Goal: Task Accomplishment & Management: Use online tool/utility

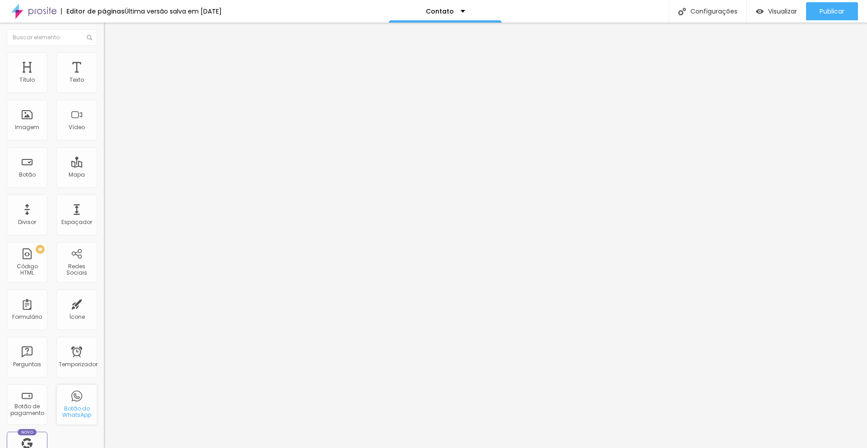
click at [81, 394] on div "Botão do WhatsApp" at bounding box center [76, 404] width 41 height 41
click at [86, 403] on div "Botão do WhatsApp" at bounding box center [76, 404] width 41 height 41
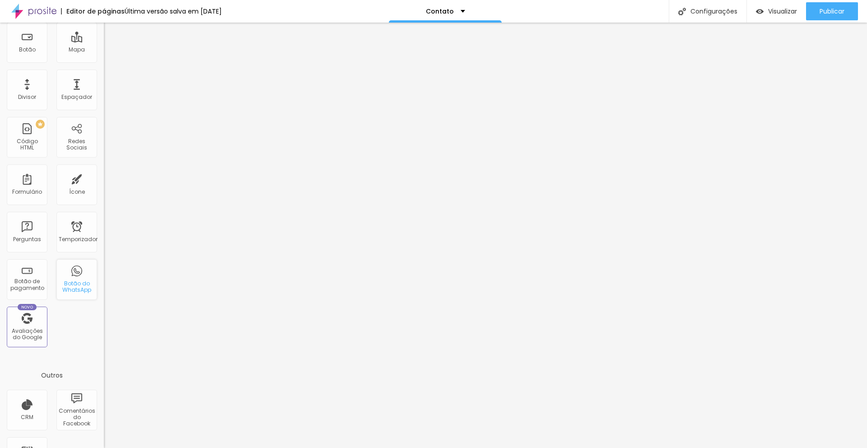
scroll to position [162, 0]
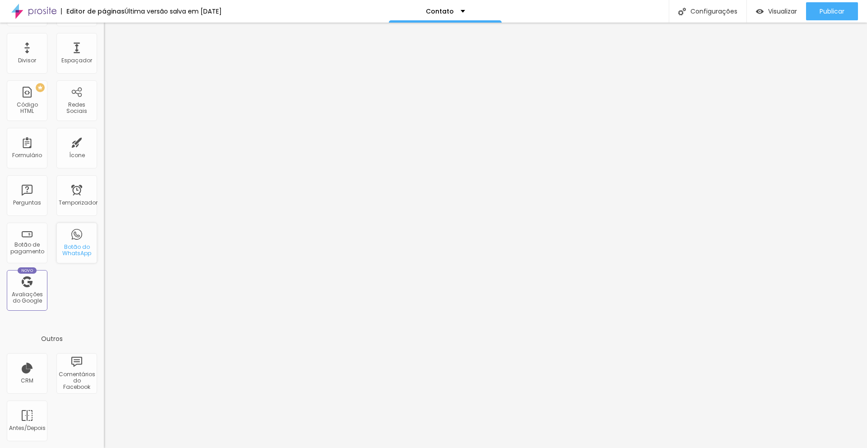
click at [70, 244] on font "Botão do WhatsApp" at bounding box center [76, 250] width 29 height 14
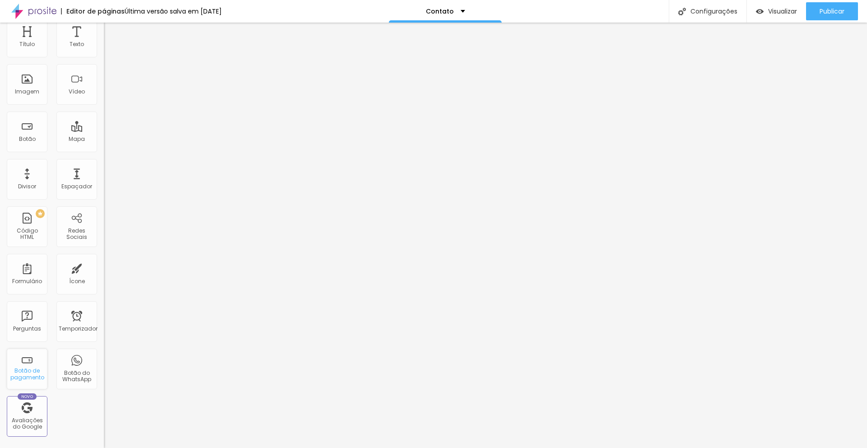
scroll to position [0, 0]
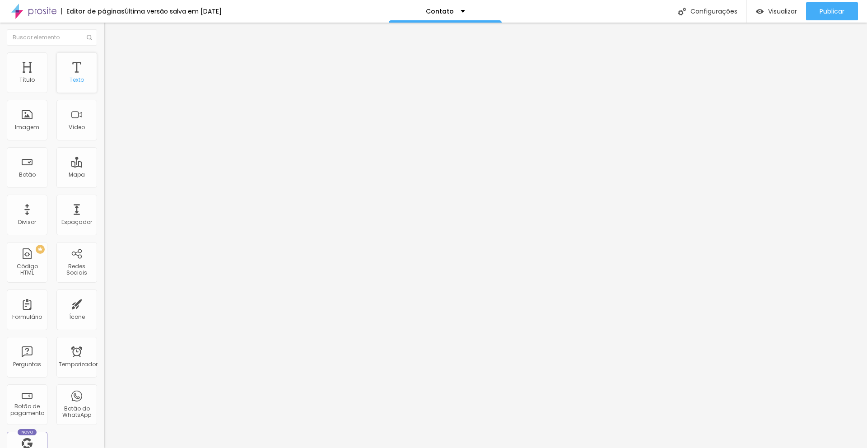
click at [88, 69] on div "Texto" at bounding box center [76, 72] width 41 height 41
click at [24, 65] on div "Título" at bounding box center [27, 72] width 41 height 41
click at [31, 123] on div "Imagem" at bounding box center [27, 120] width 41 height 41
click at [25, 313] on font "Formulário" at bounding box center [27, 317] width 30 height 8
click at [26, 311] on div "Formulário" at bounding box center [27, 309] width 41 height 41
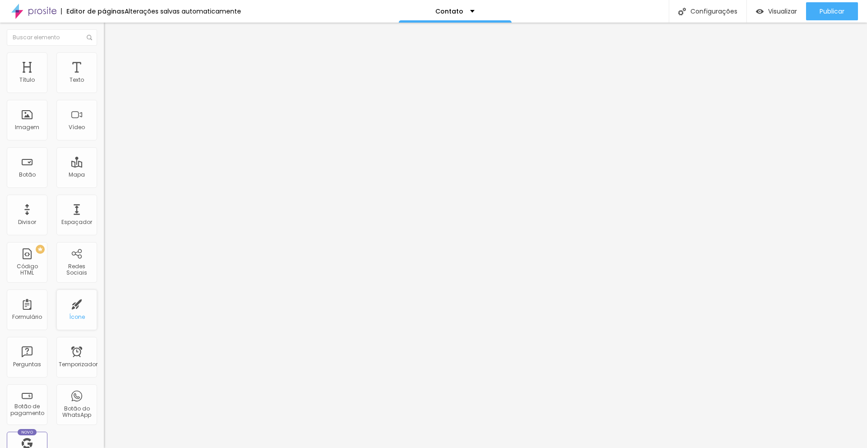
click at [82, 315] on font "Ícone" at bounding box center [77, 317] width 16 height 8
click at [78, 306] on div "Ícone" at bounding box center [76, 309] width 41 height 41
click at [27, 260] on div "PREMIUM Código HTML" at bounding box center [27, 262] width 41 height 41
click at [22, 223] on font "Divisor" at bounding box center [27, 222] width 18 height 8
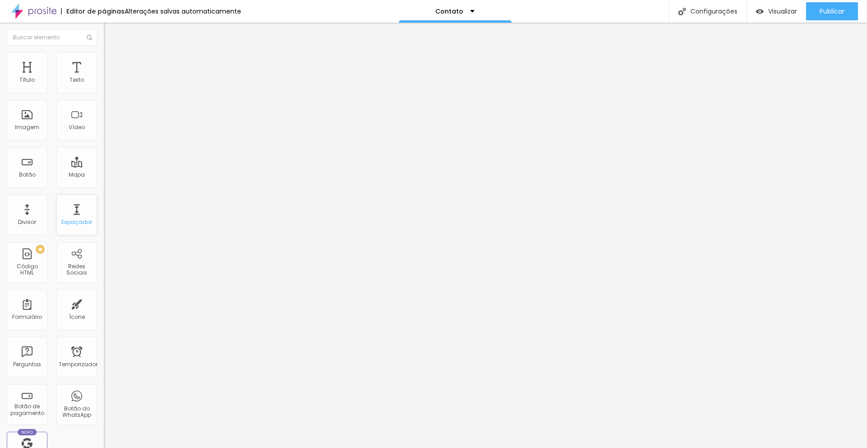
click at [72, 218] on font "Espaçador" at bounding box center [76, 222] width 31 height 8
click at [73, 178] on div "Mapa" at bounding box center [76, 167] width 41 height 41
click at [29, 163] on div "Botão" at bounding box center [27, 167] width 41 height 41
click at [20, 127] on font "Imagem" at bounding box center [27, 127] width 24 height 8
click at [78, 87] on div "Texto" at bounding box center [76, 72] width 41 height 41
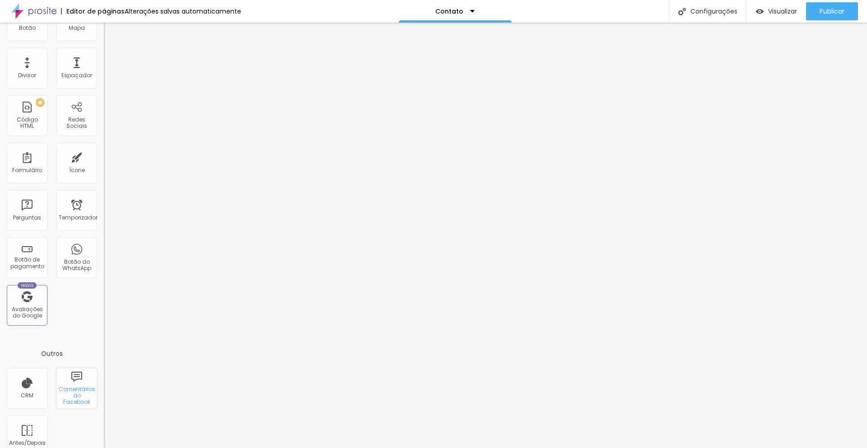
scroll to position [153, 0]
click at [84, 393] on font "Comentários do Facebook" at bounding box center [77, 389] width 37 height 21
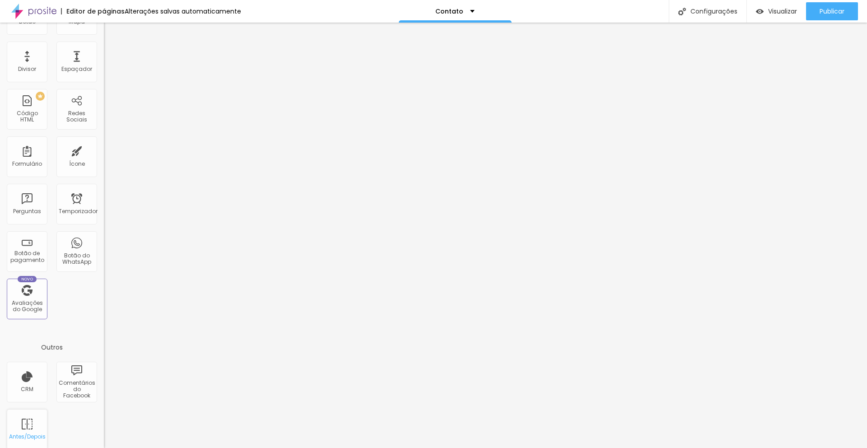
click at [28, 428] on div "Antes/Depois" at bounding box center [27, 429] width 41 height 41
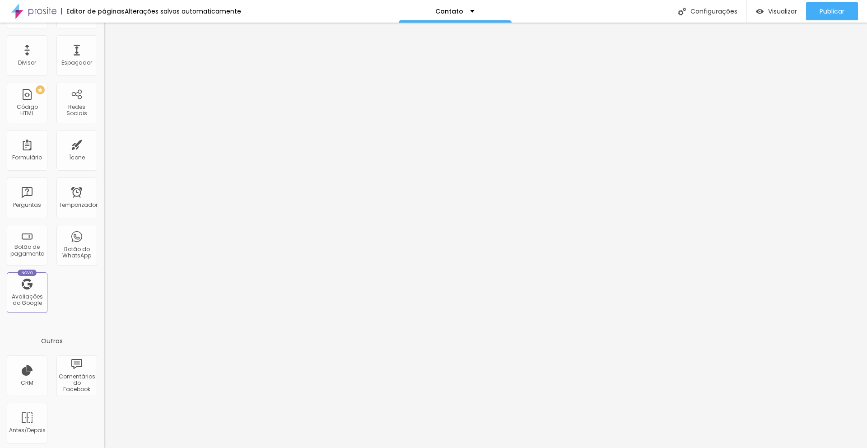
scroll to position [0, 0]
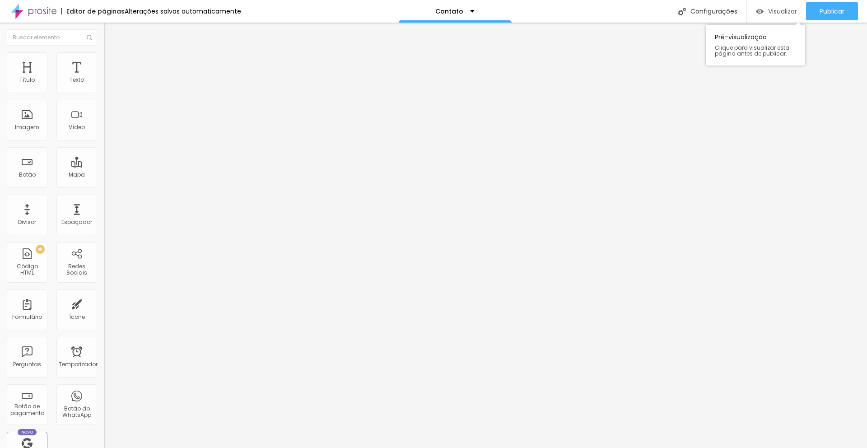
click at [779, 9] on font "Visualizar" at bounding box center [782, 11] width 29 height 9
click at [764, 18] on div "Visualizar" at bounding box center [776, 11] width 41 height 18
